Goal: Transaction & Acquisition: Purchase product/service

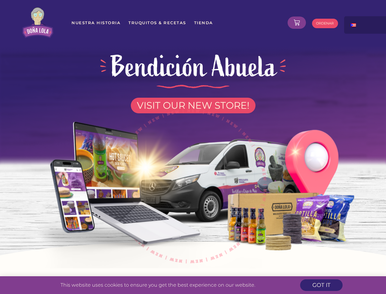
click at [193, 147] on img at bounding box center [193, 183] width 348 height 170
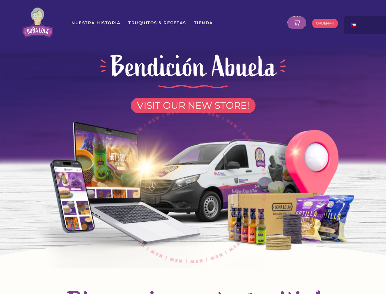
click at [297, 23] on icon at bounding box center [297, 23] width 6 height 6
click at [366, 25] on div at bounding box center [374, 22] width 61 height 13
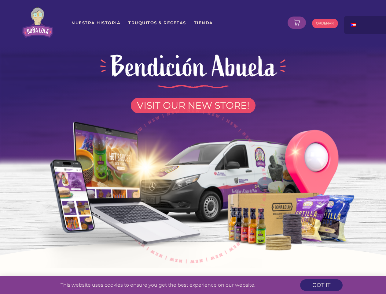
click at [193, 147] on img at bounding box center [193, 183] width 348 height 170
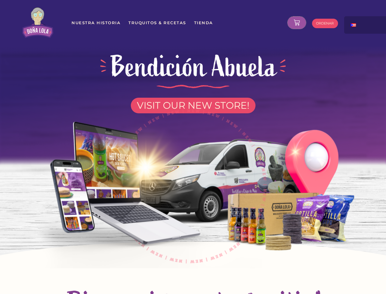
click at [297, 23] on icon at bounding box center [297, 23] width 6 height 6
click at [193, 147] on div "No products in the cart." at bounding box center [193, 147] width 0 height 0
